Goal: Transaction & Acquisition: Purchase product/service

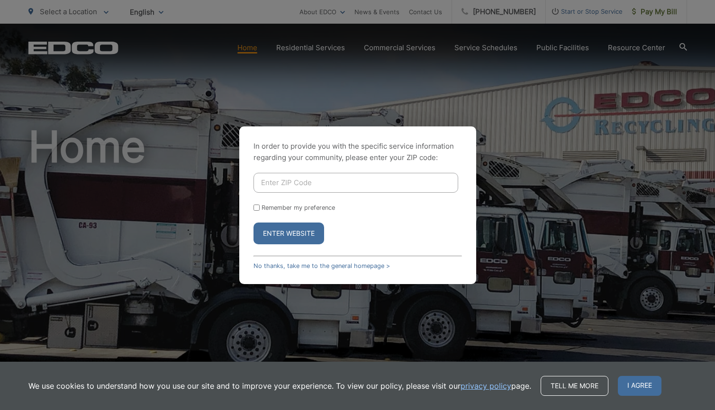
click at [304, 189] on input "Enter ZIP Code" at bounding box center [355, 183] width 205 height 20
click at [518, 115] on div "In order to provide you with the specific service information regarding your co…" at bounding box center [357, 205] width 715 height 410
click at [300, 268] on link "No thanks, take me to the general homepage >" at bounding box center [321, 265] width 136 height 7
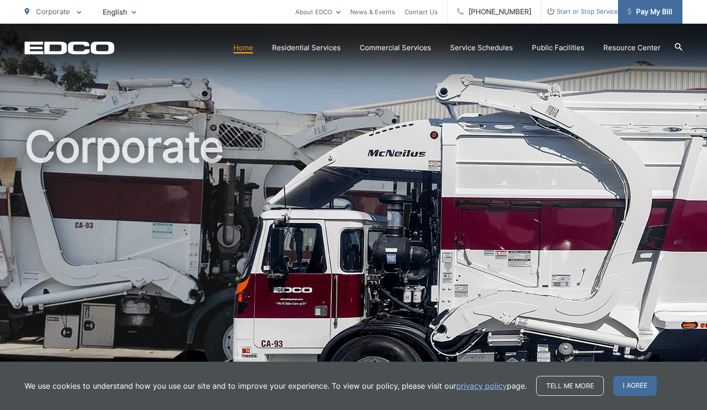
click at [667, 14] on span "Pay My Bill" at bounding box center [650, 11] width 45 height 11
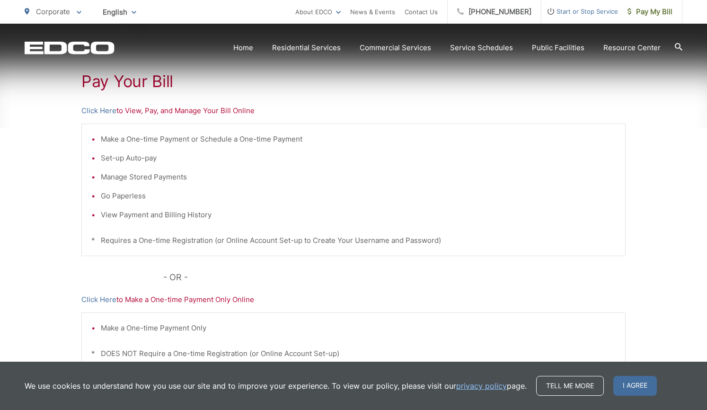
scroll to position [237, 0]
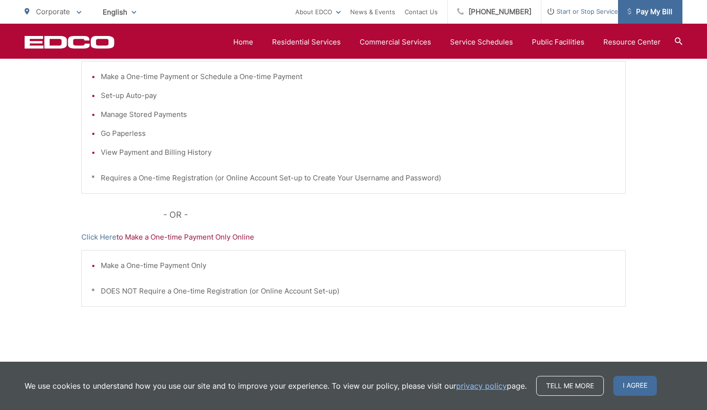
click at [644, 16] on span "Pay My Bill" at bounding box center [650, 11] width 45 height 11
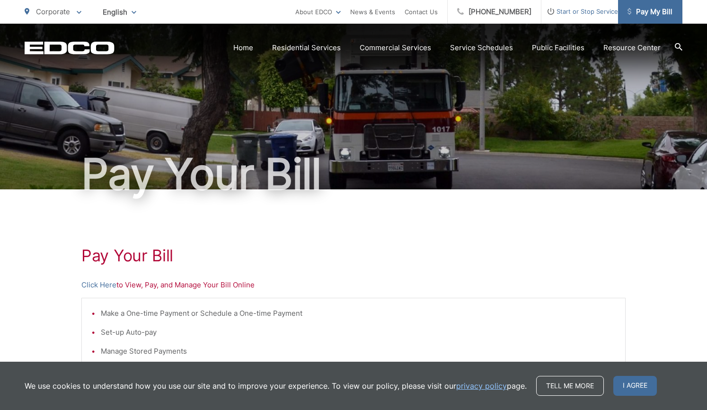
click at [651, 20] on link "Pay My Bill" at bounding box center [650, 12] width 64 height 24
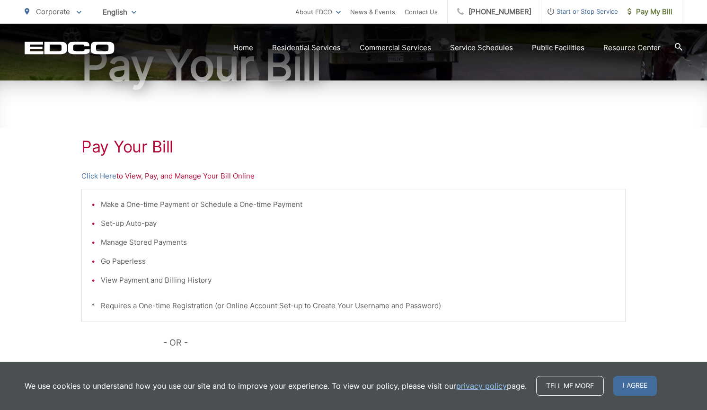
scroll to position [189, 0]
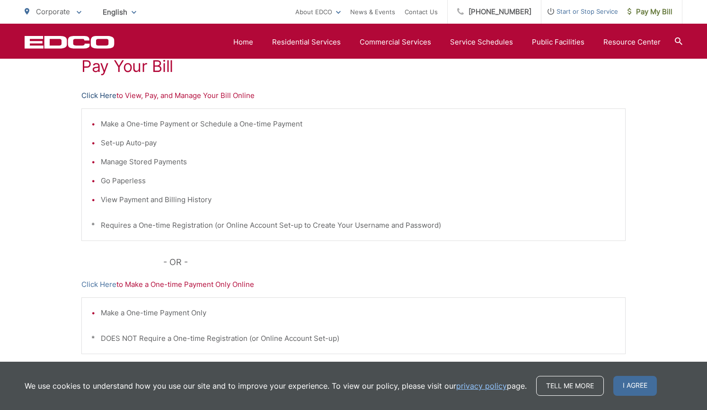
click at [98, 96] on link "Click Here" at bounding box center [98, 95] width 35 height 11
